Goal: Transaction & Acquisition: Purchase product/service

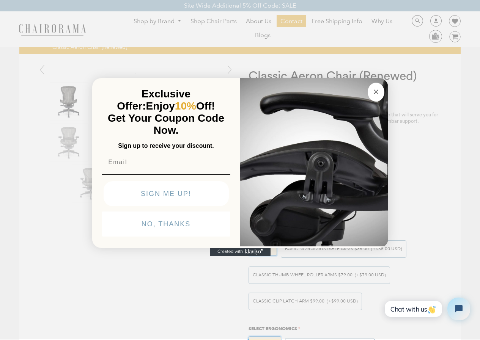
click at [196, 78] on form "Exclusive Offer: Enjoy 10% Off! Get Your Coupon Code Now. Sign up to receive yo…" at bounding box center [240, 163] width 296 height 170
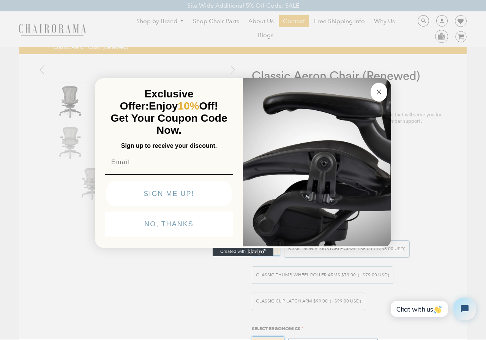
click at [373, 83] on button "Close dialog" at bounding box center [378, 92] width 17 height 19
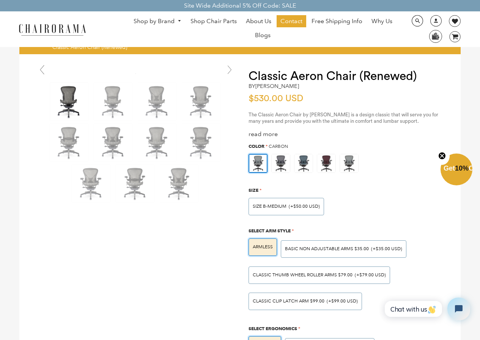
click at [447, 32] on link "0 image/svg+xml Layer 1" at bounding box center [452, 36] width 17 height 11
